Goal: Check status: Check status

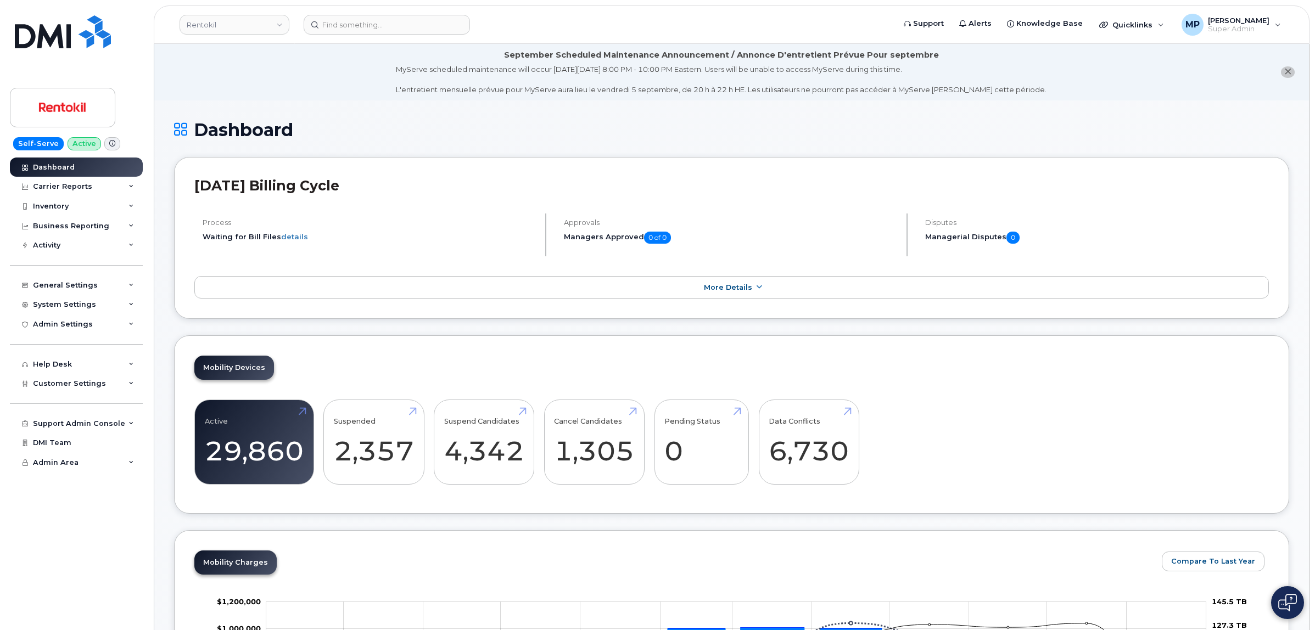
scroll to position [1682, 0]
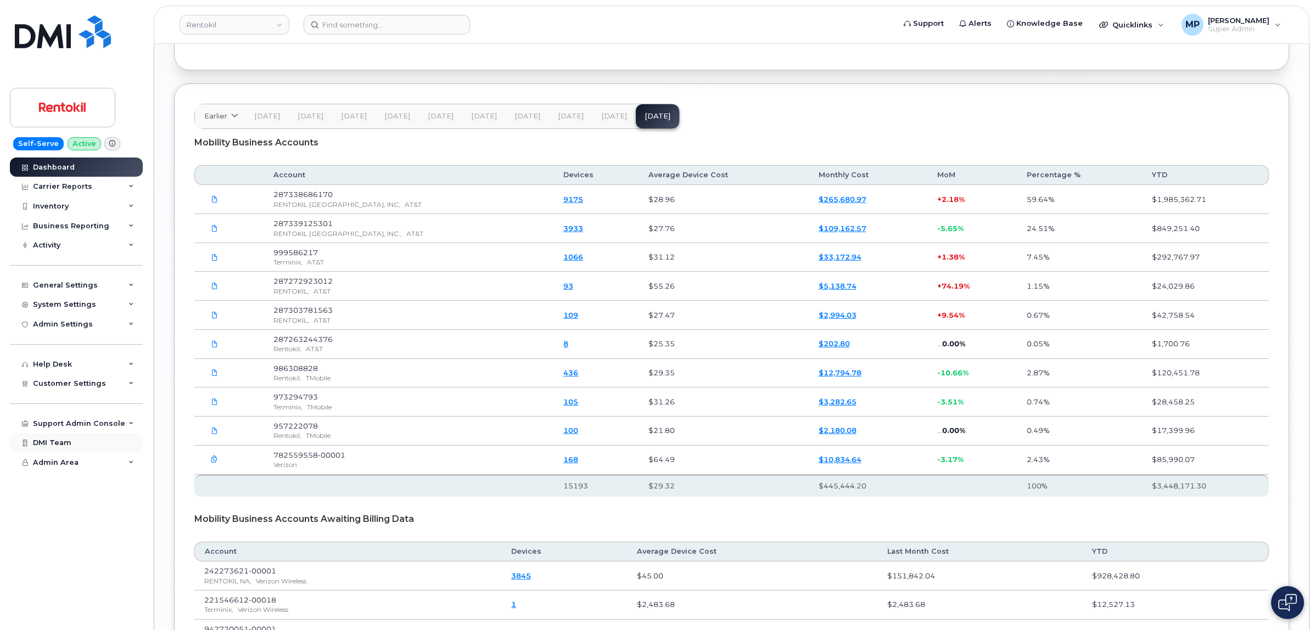
drag, startPoint x: 91, startPoint y: 538, endPoint x: 108, endPoint y: 454, distance: 85.7
click at [91, 537] on div "Dashboard Carrier Reports Monthly Billing Data Daily Data Pooling Average Costi…" at bounding box center [78, 394] width 136 height 473
click at [234, 26] on link "Rentokil" at bounding box center [235, 25] width 110 height 20
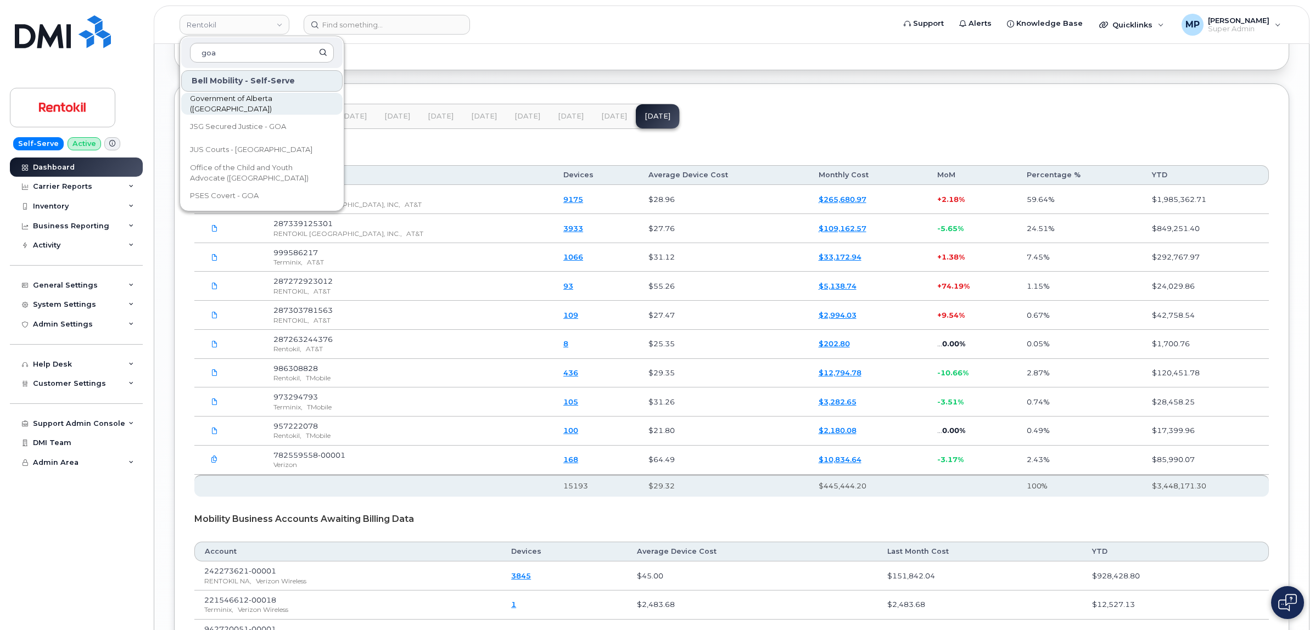
type input "goa"
click at [245, 103] on span "Government of Alberta ([GEOGRAPHIC_DATA])" at bounding box center [253, 103] width 126 height 21
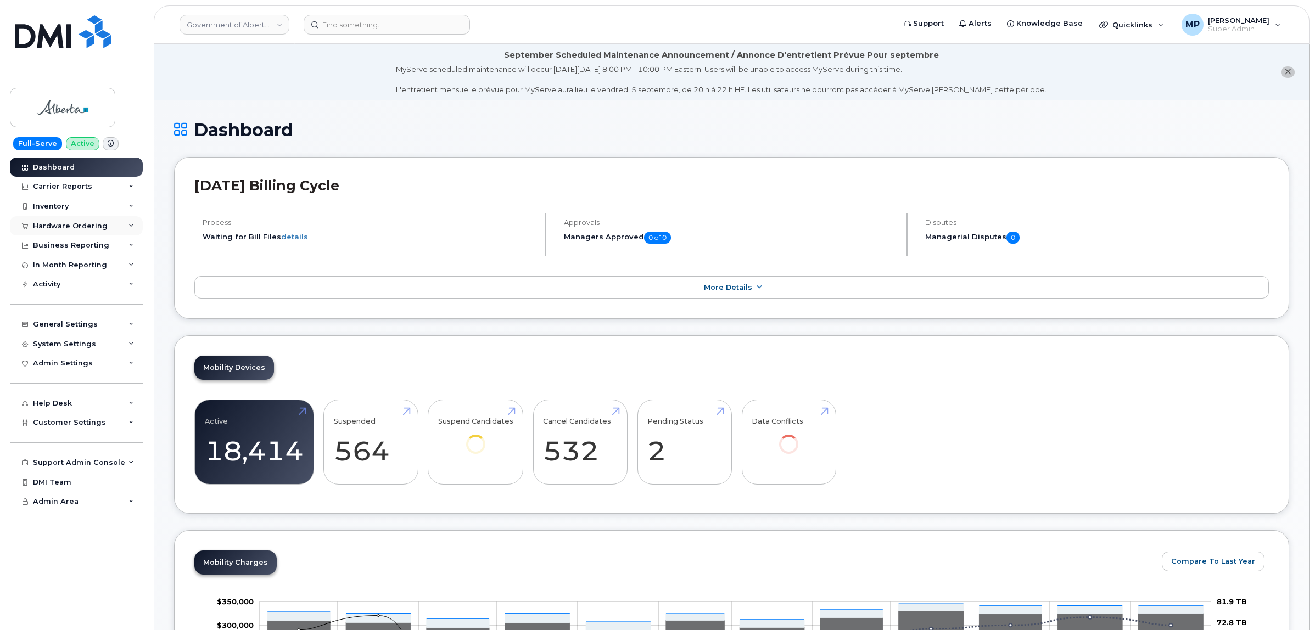
click at [52, 224] on div "Hardware Ordering" at bounding box center [70, 226] width 75 height 9
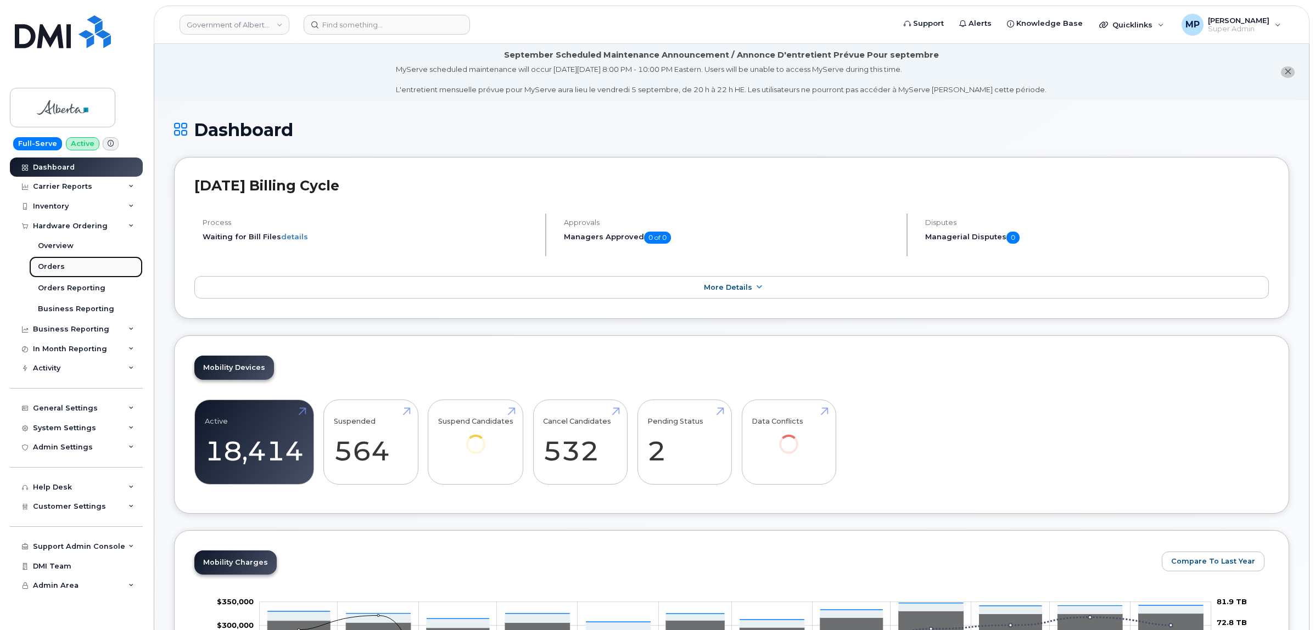
click at [61, 269] on div "Orders" at bounding box center [51, 267] width 27 height 10
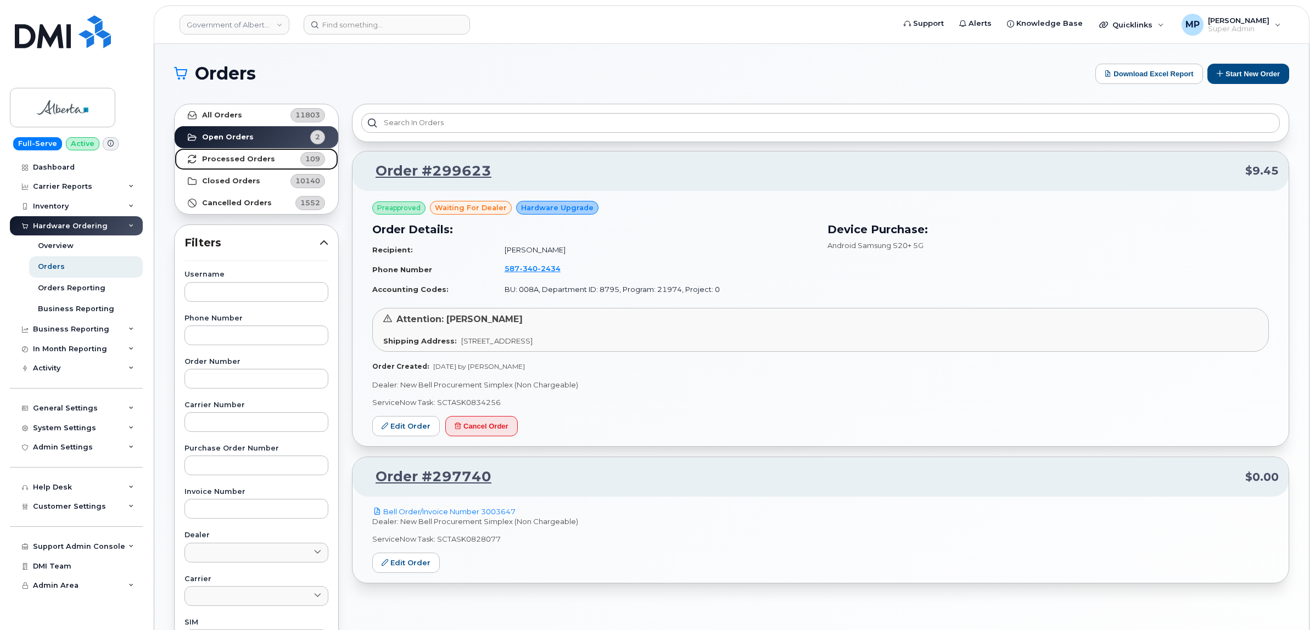
click at [231, 158] on strong "Processed Orders" at bounding box center [238, 159] width 73 height 9
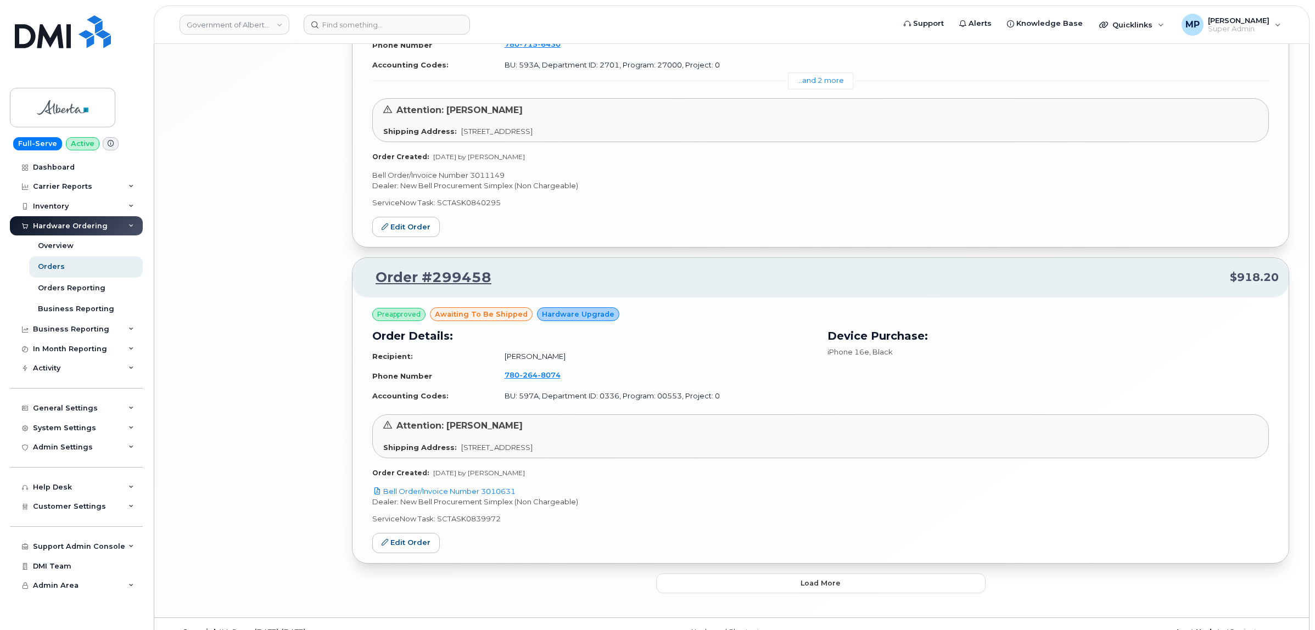
scroll to position [2371, 0]
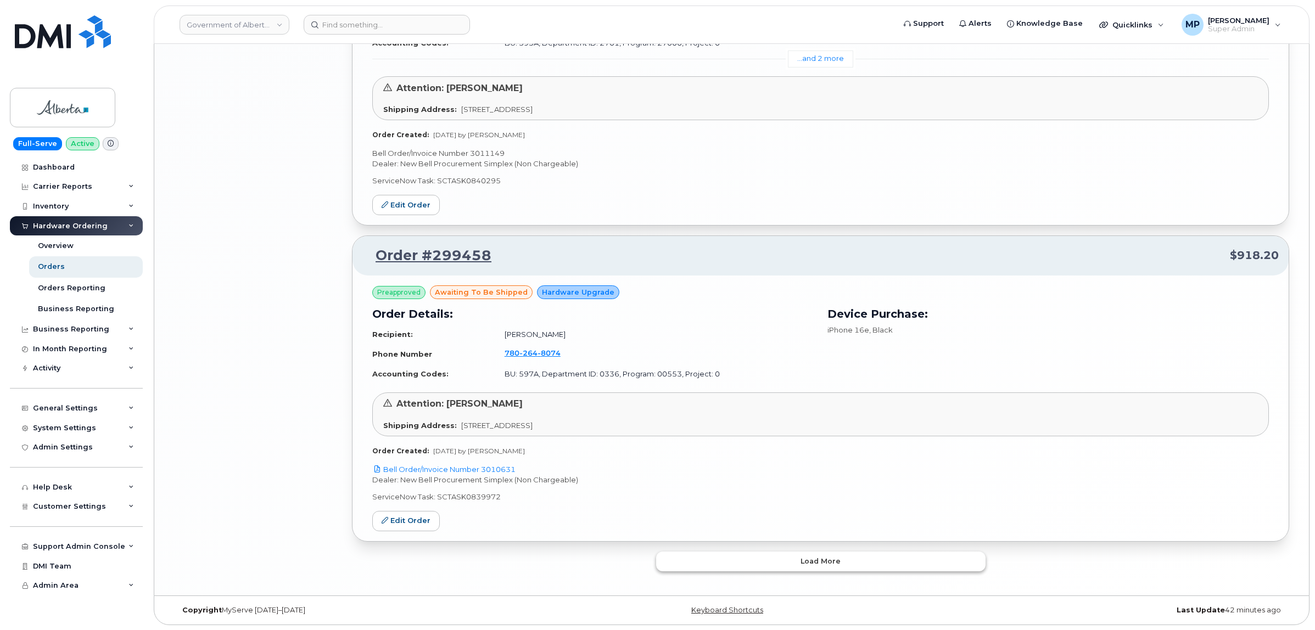
click at [749, 570] on button "Load more" at bounding box center [821, 562] width 330 height 20
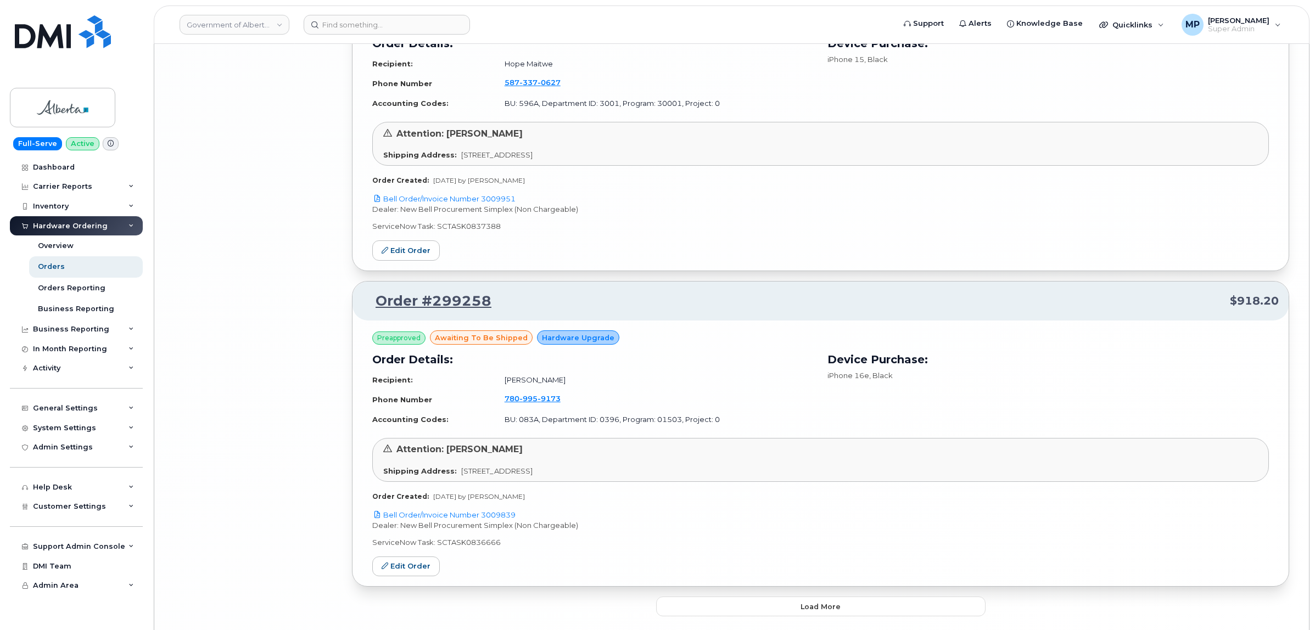
scroll to position [4902, 0]
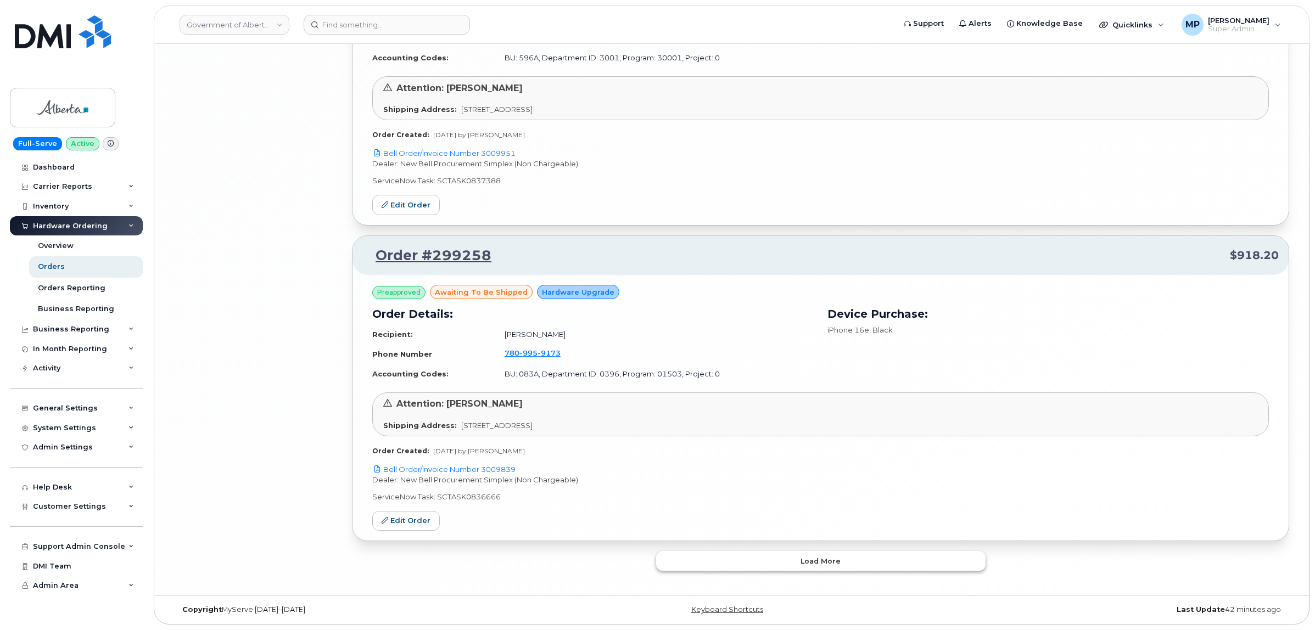
click at [769, 560] on button "Load more" at bounding box center [821, 561] width 330 height 20
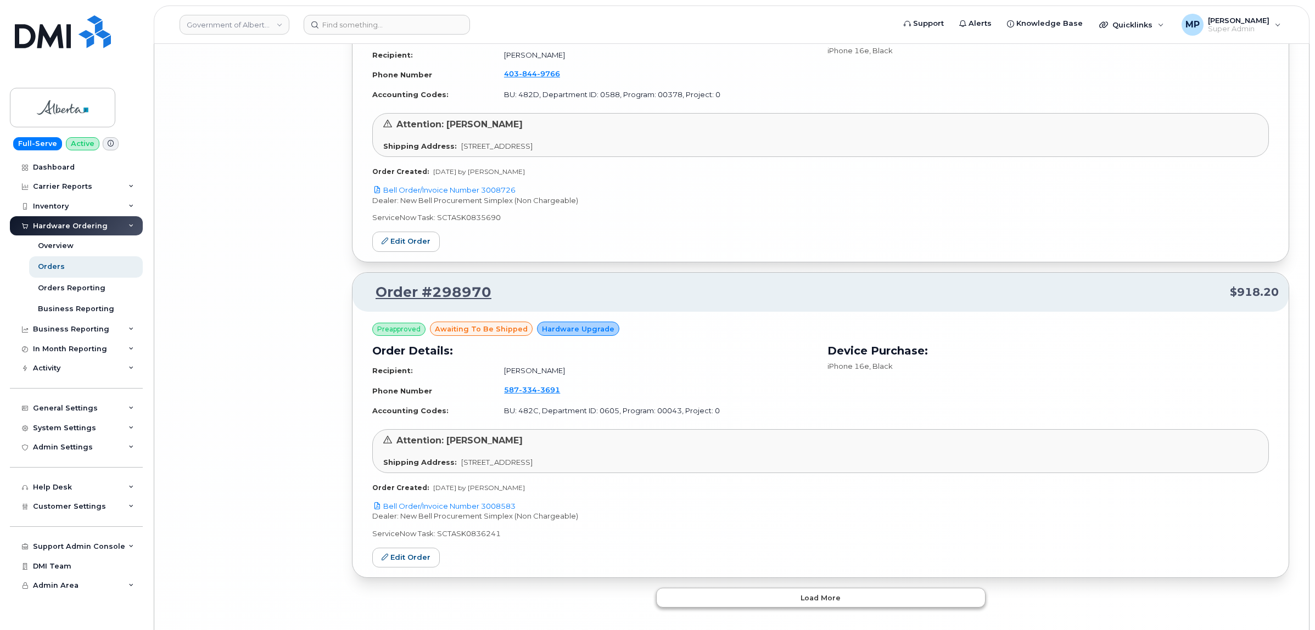
scroll to position [7431, 0]
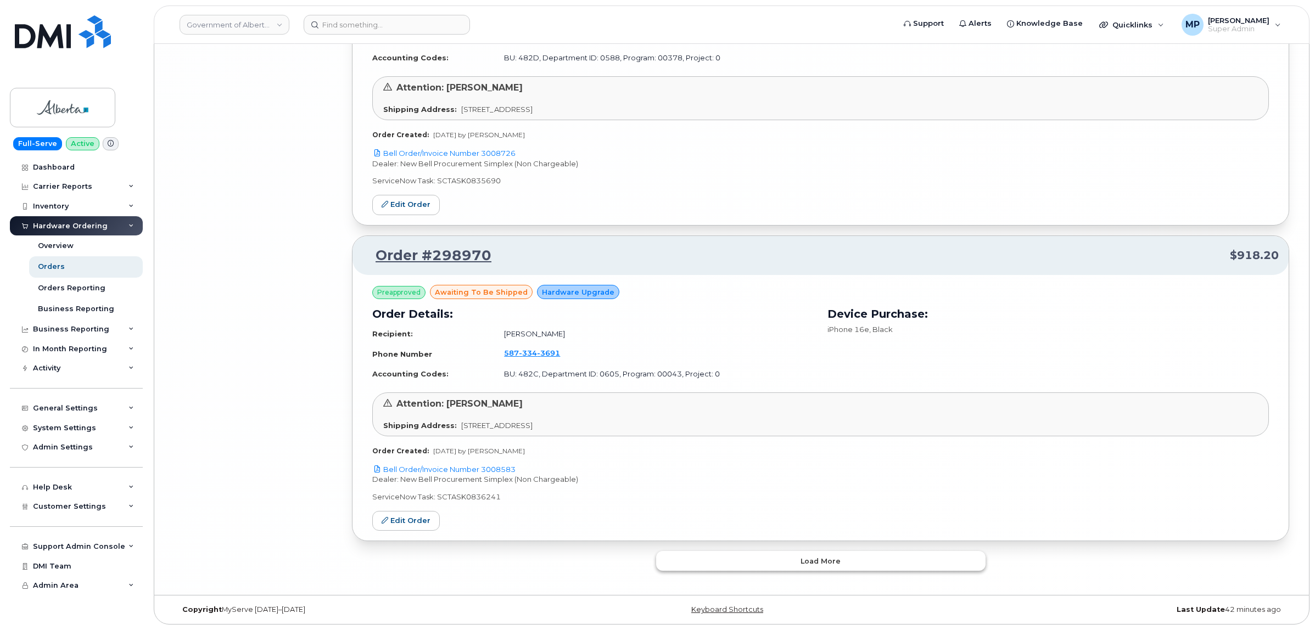
click at [753, 565] on button "Load more" at bounding box center [821, 561] width 330 height 20
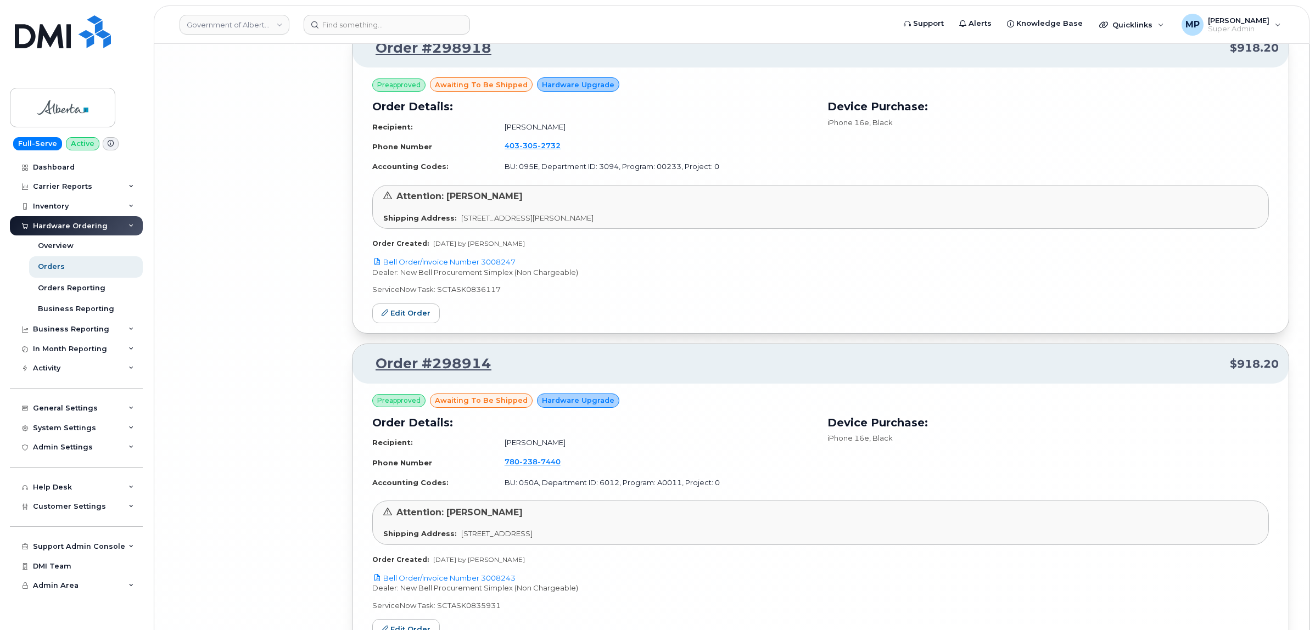
scroll to position [9961, 0]
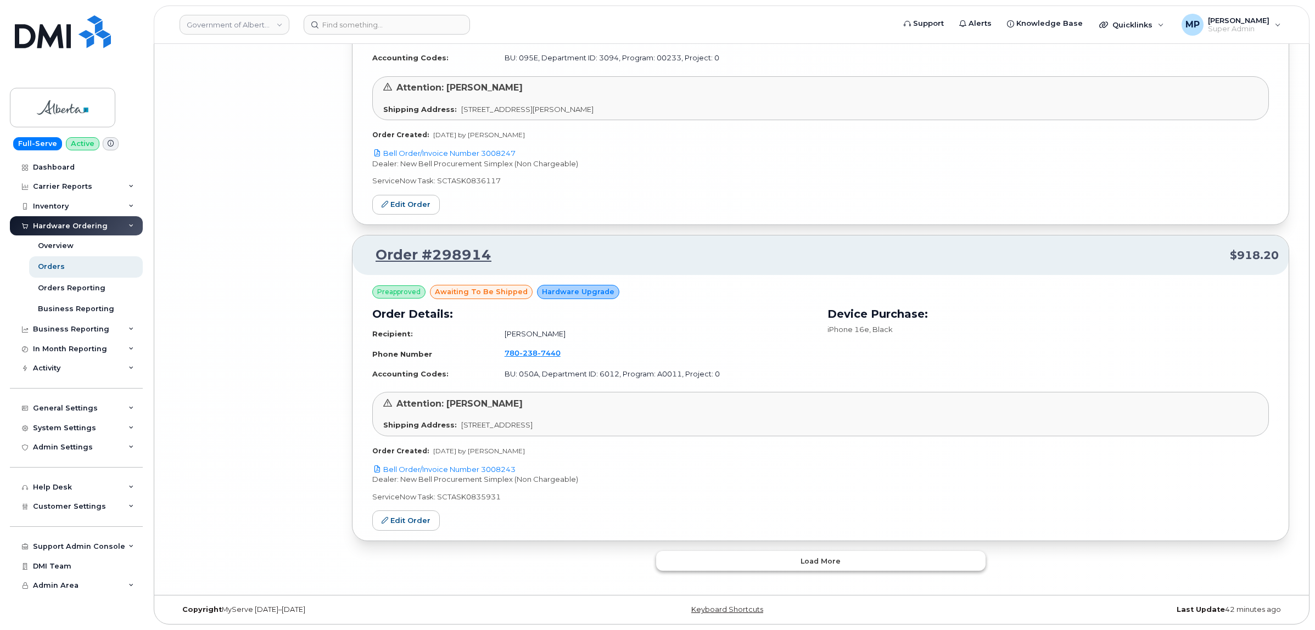
click at [806, 568] on button "Load more" at bounding box center [821, 561] width 330 height 20
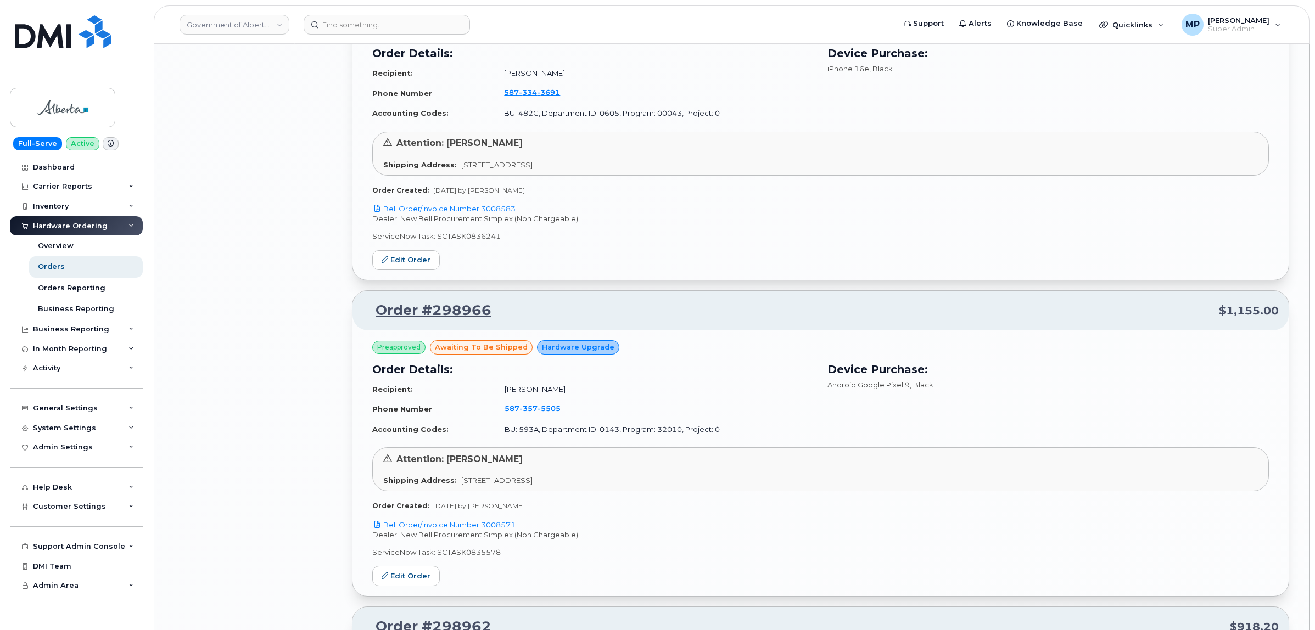
scroll to position [7685, 0]
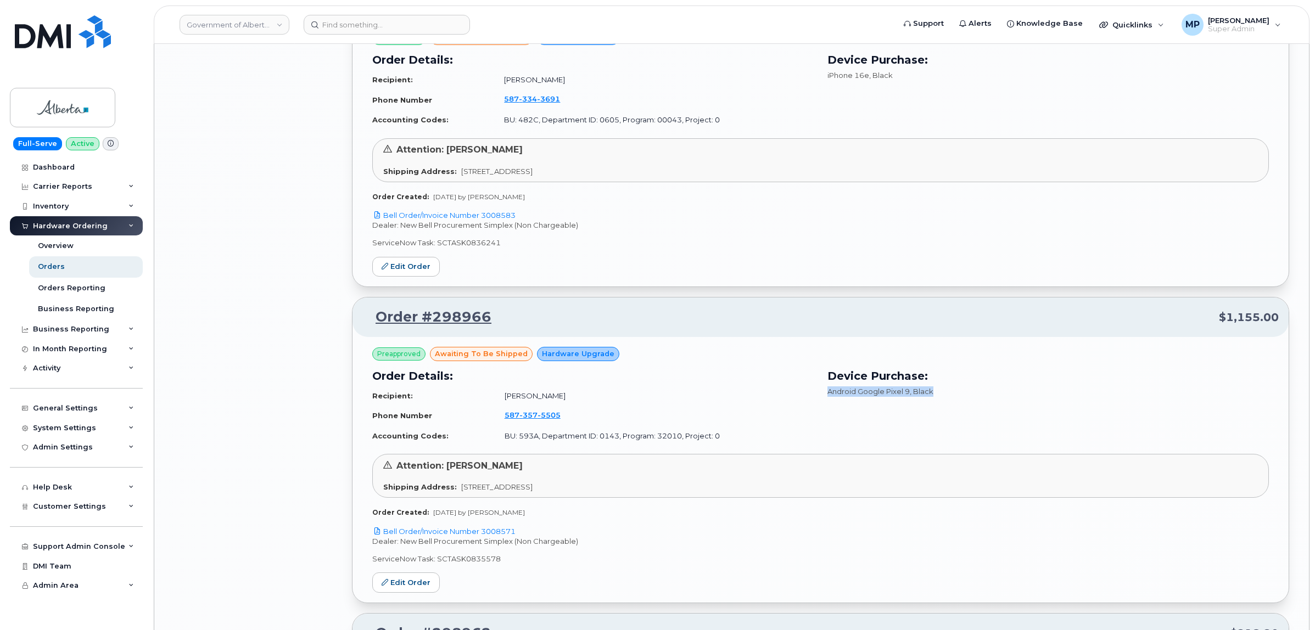
drag, startPoint x: 1314, startPoint y: 390, endPoint x: 1317, endPoint y: 370, distance: 21.0
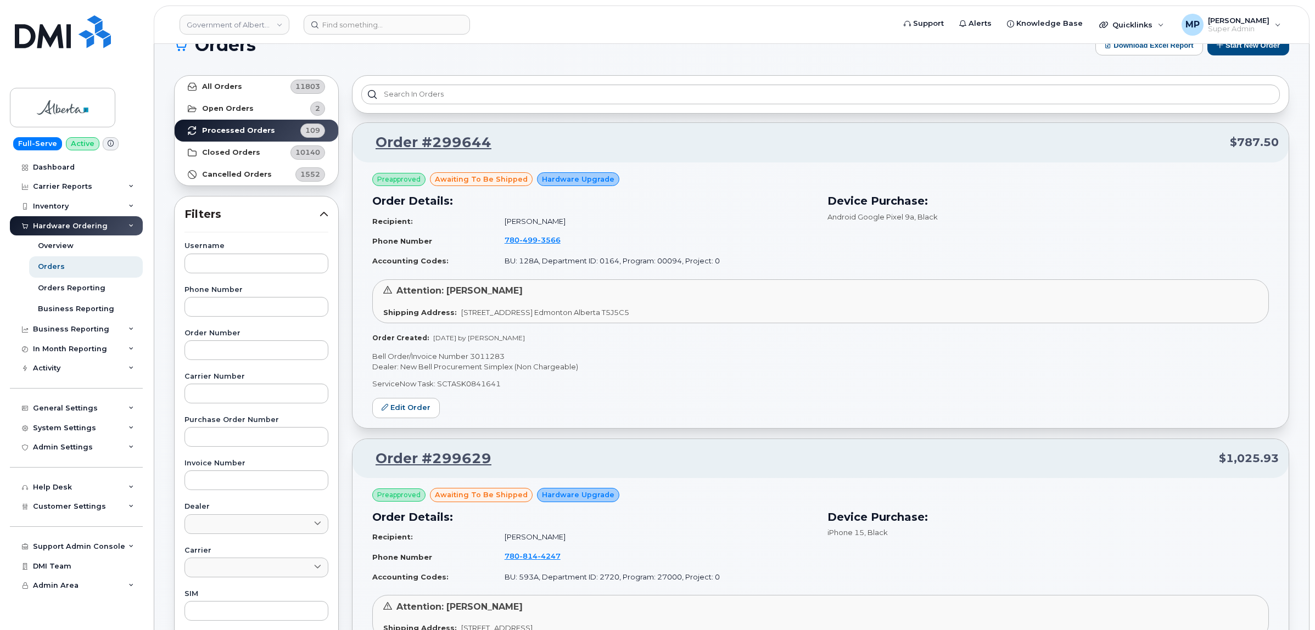
scroll to position [0, 0]
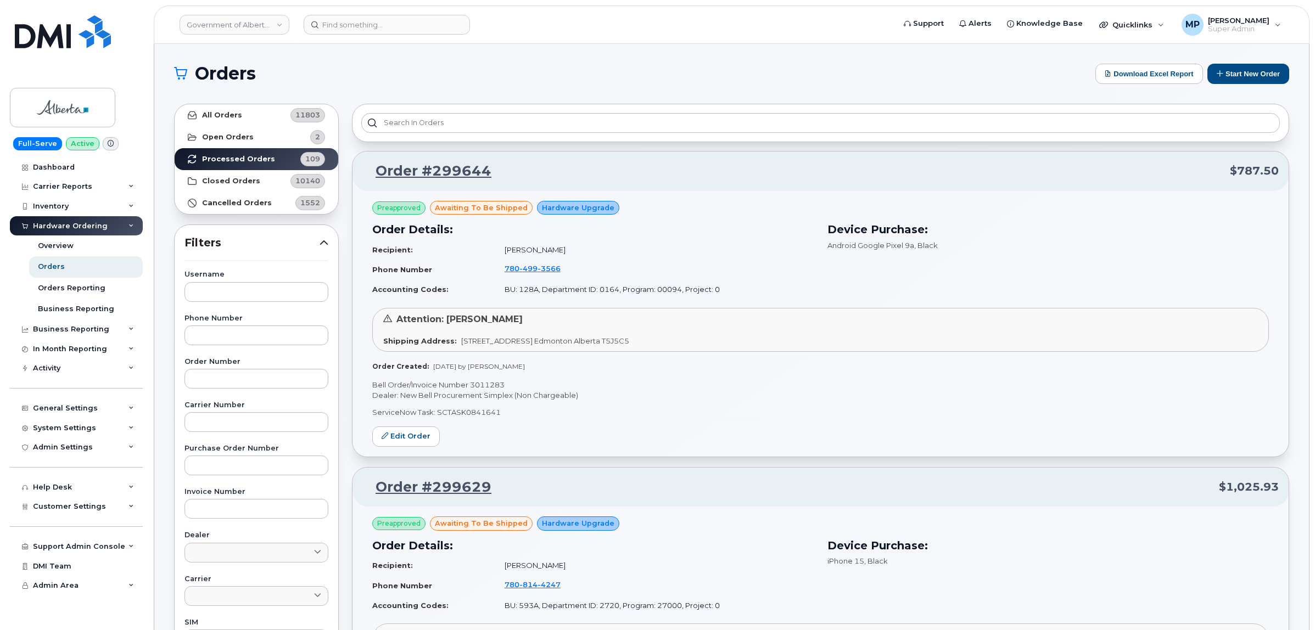
drag, startPoint x: 750, startPoint y: 58, endPoint x: 723, endPoint y: 56, distance: 27.0
click at [56, 516] on div "Customer Settings" at bounding box center [76, 507] width 133 height 20
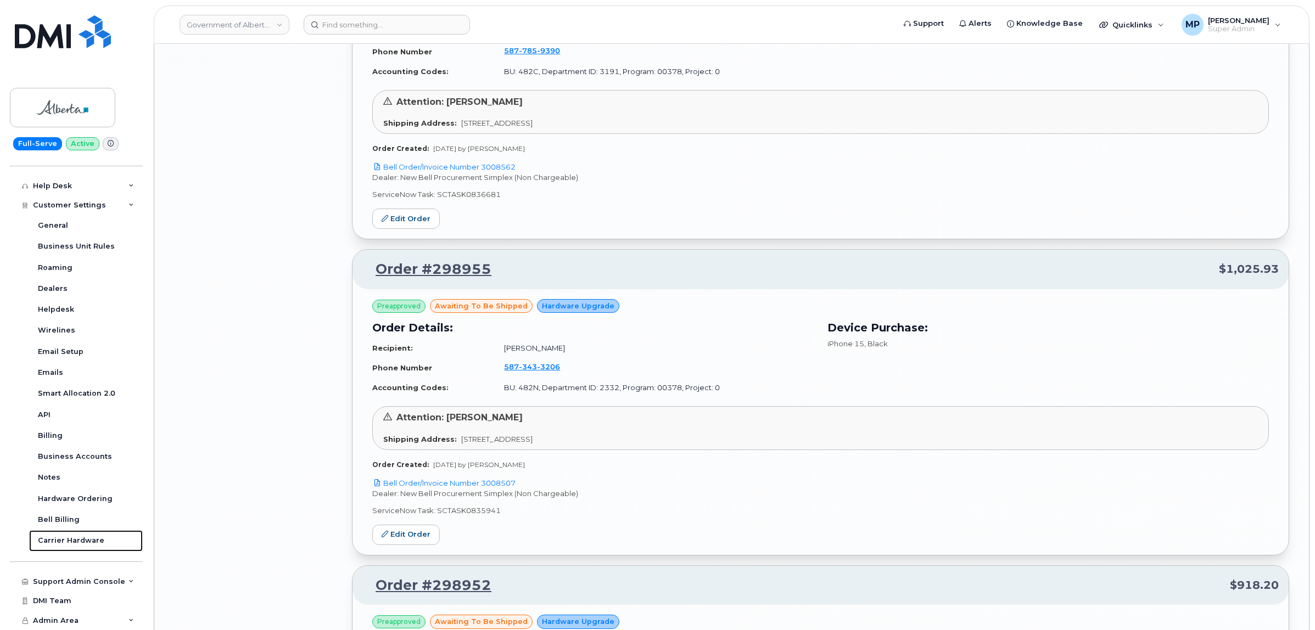
scroll to position [12490, 0]
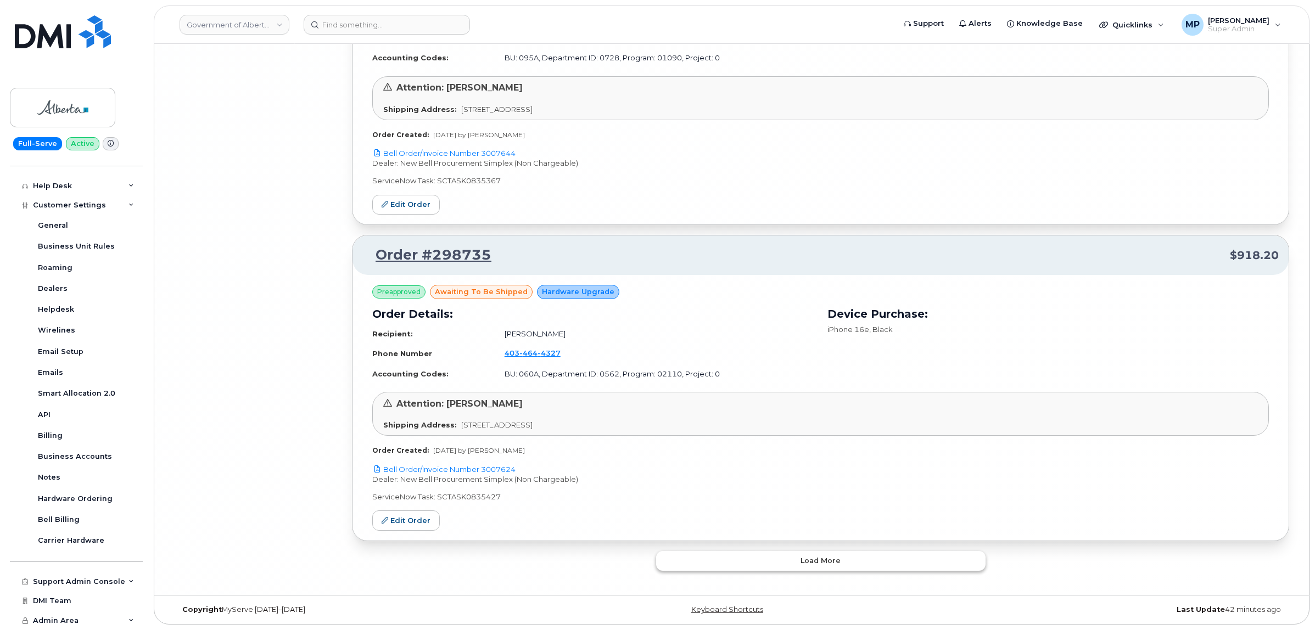
click at [805, 567] on button "Load more" at bounding box center [821, 561] width 330 height 20
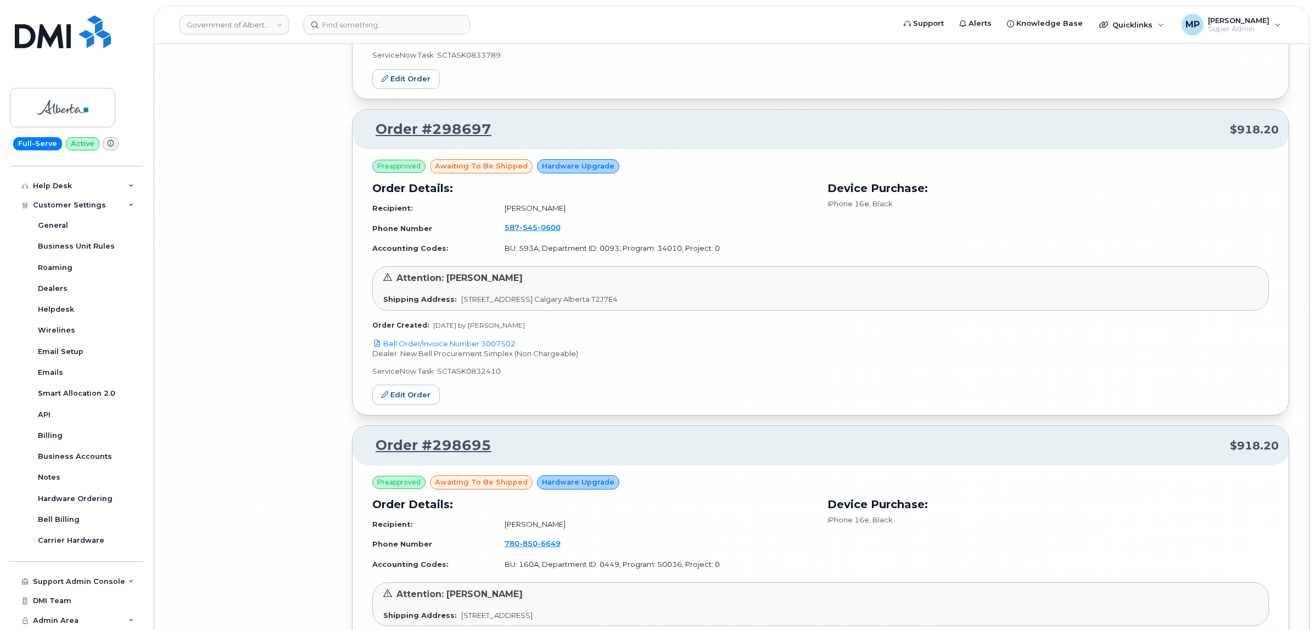
scroll to position [15020, 0]
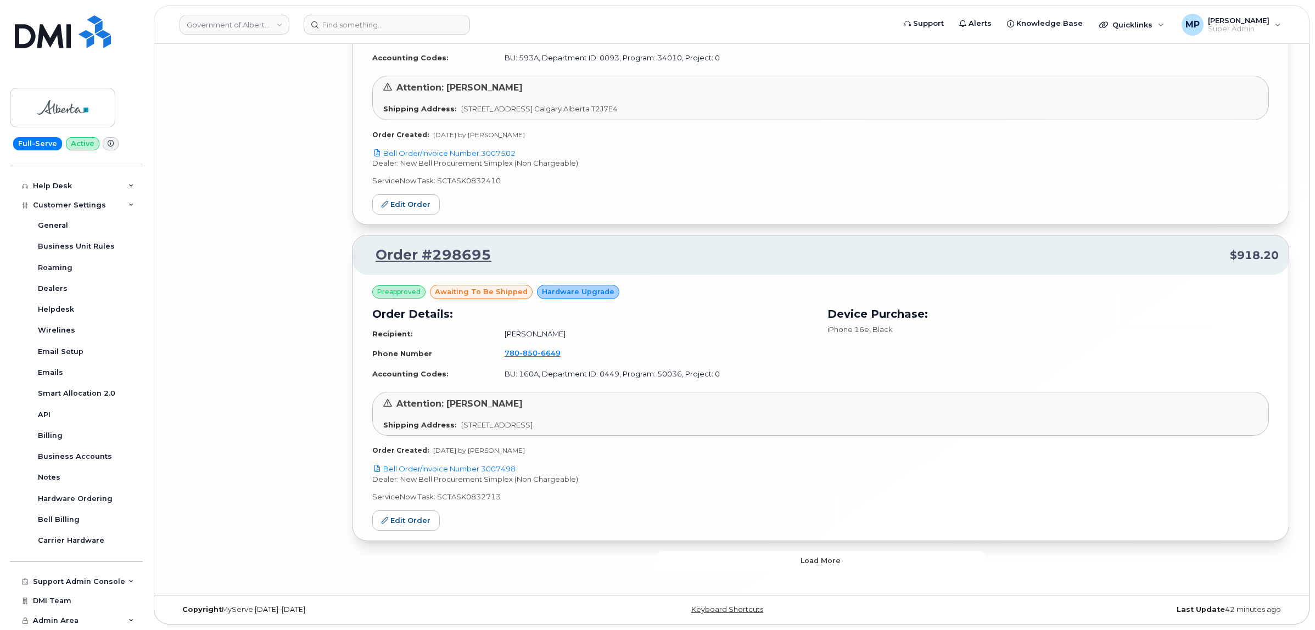
click at [775, 563] on button "Load more" at bounding box center [821, 561] width 330 height 20
